Goal: Transaction & Acquisition: Purchase product/service

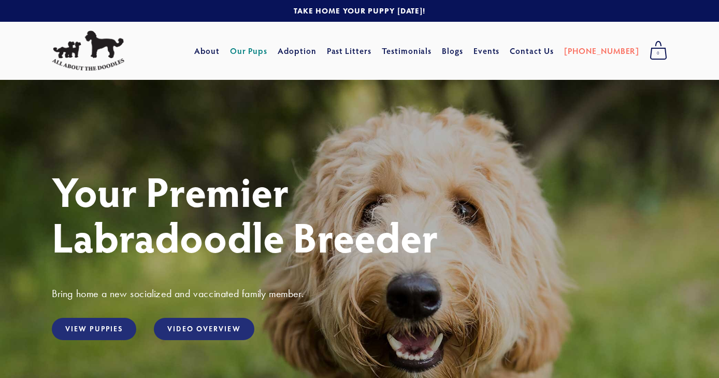
click at [268, 50] on link "Our Pups" at bounding box center [249, 50] width 38 height 19
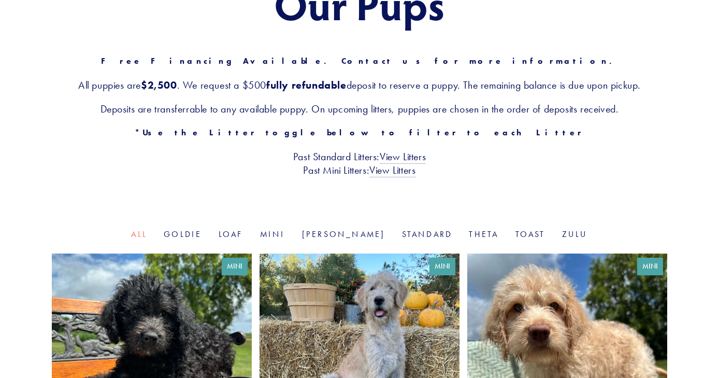
scroll to position [161, 0]
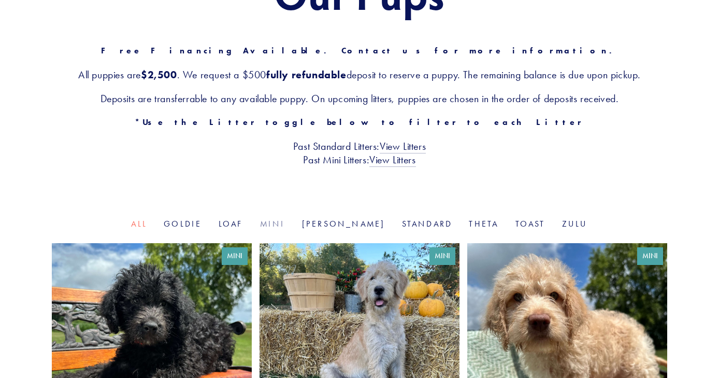
click at [286, 221] on link "Mini" at bounding box center [272, 224] width 25 height 10
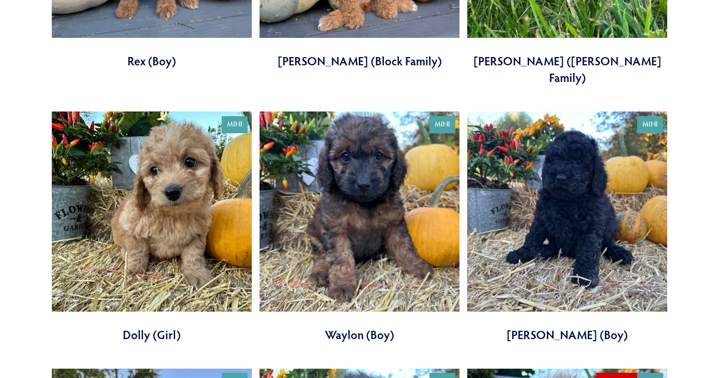
scroll to position [1337, 0]
click at [183, 204] on link at bounding box center [152, 226] width 200 height 231
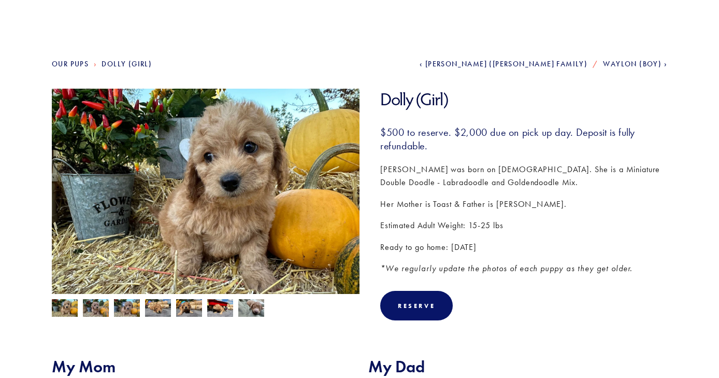
scroll to position [101, 0]
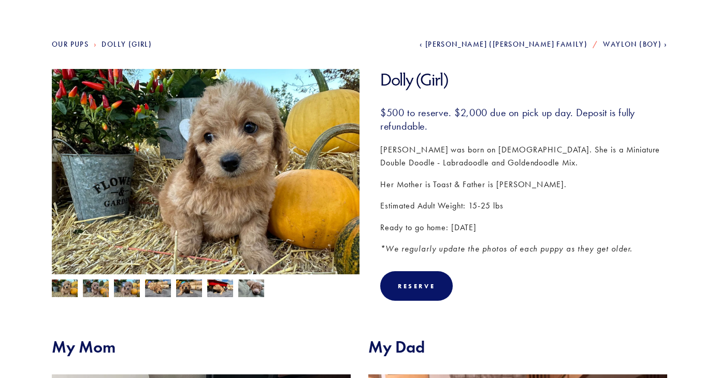
click at [155, 289] on img at bounding box center [158, 288] width 26 height 20
